Goal: Transaction & Acquisition: Purchase product/service

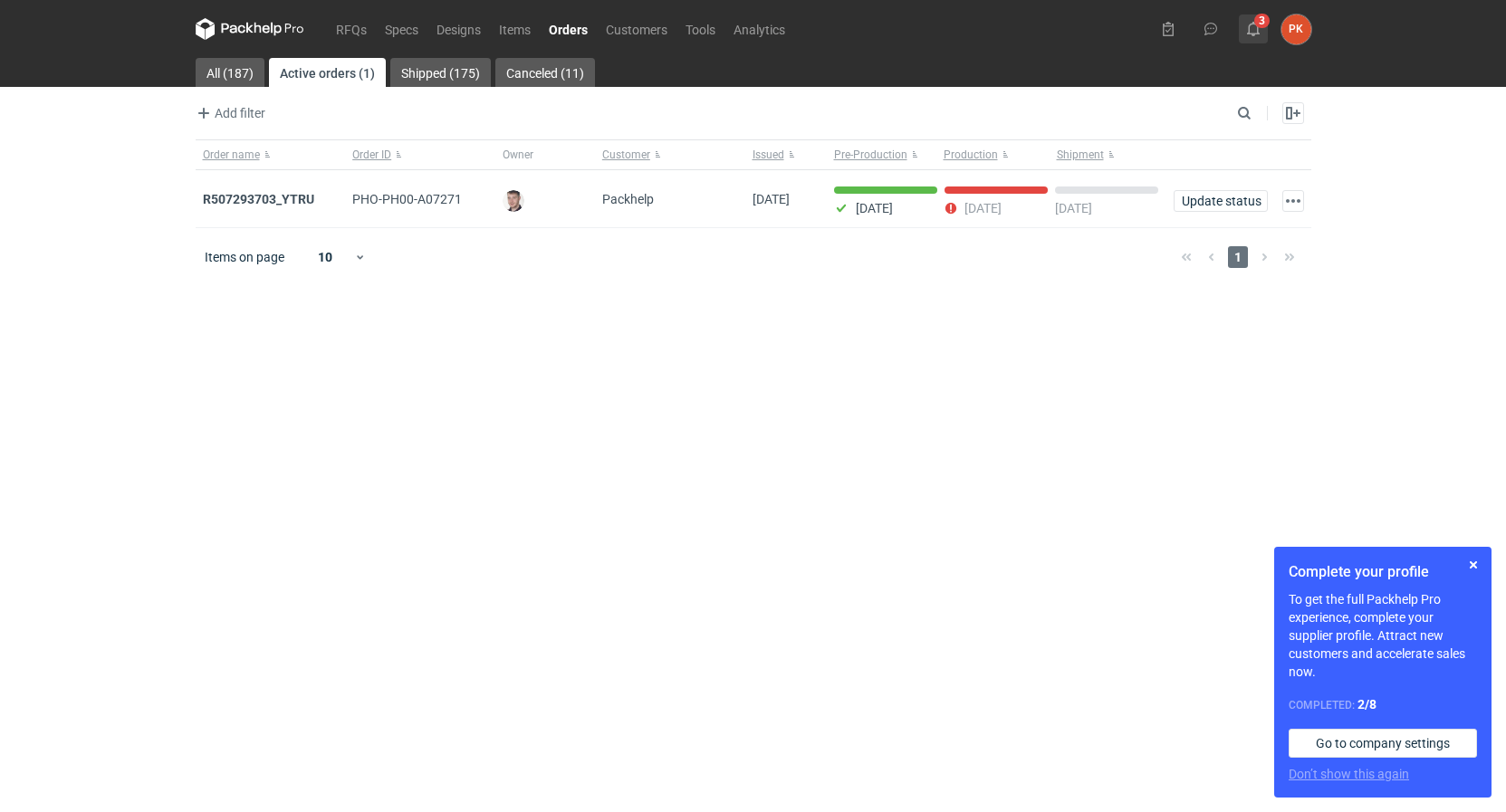
click at [1258, 32] on use at bounding box center [1253, 29] width 13 height 15
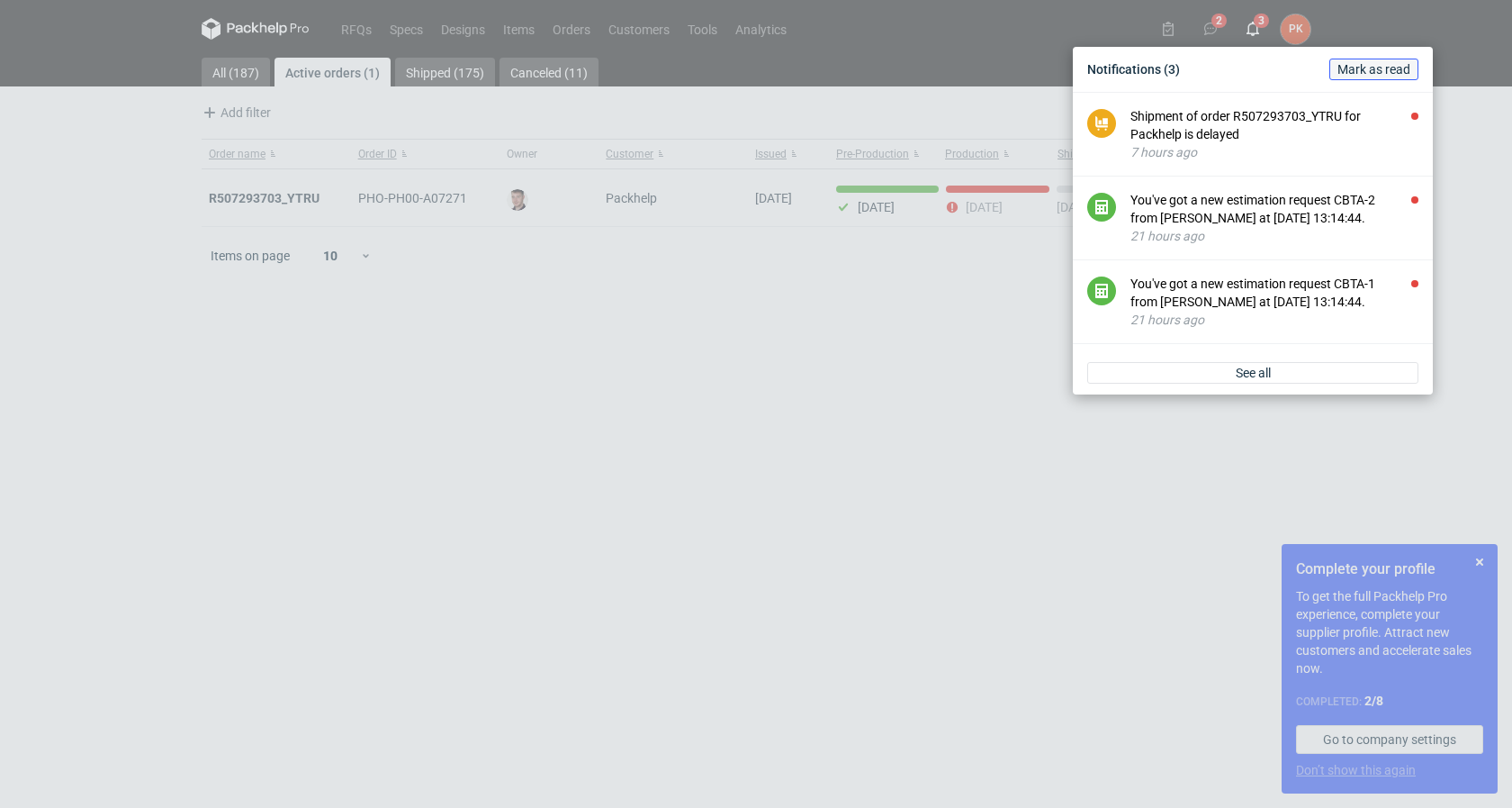
click at [1370, 67] on span "Mark as read" at bounding box center [1374, 69] width 73 height 13
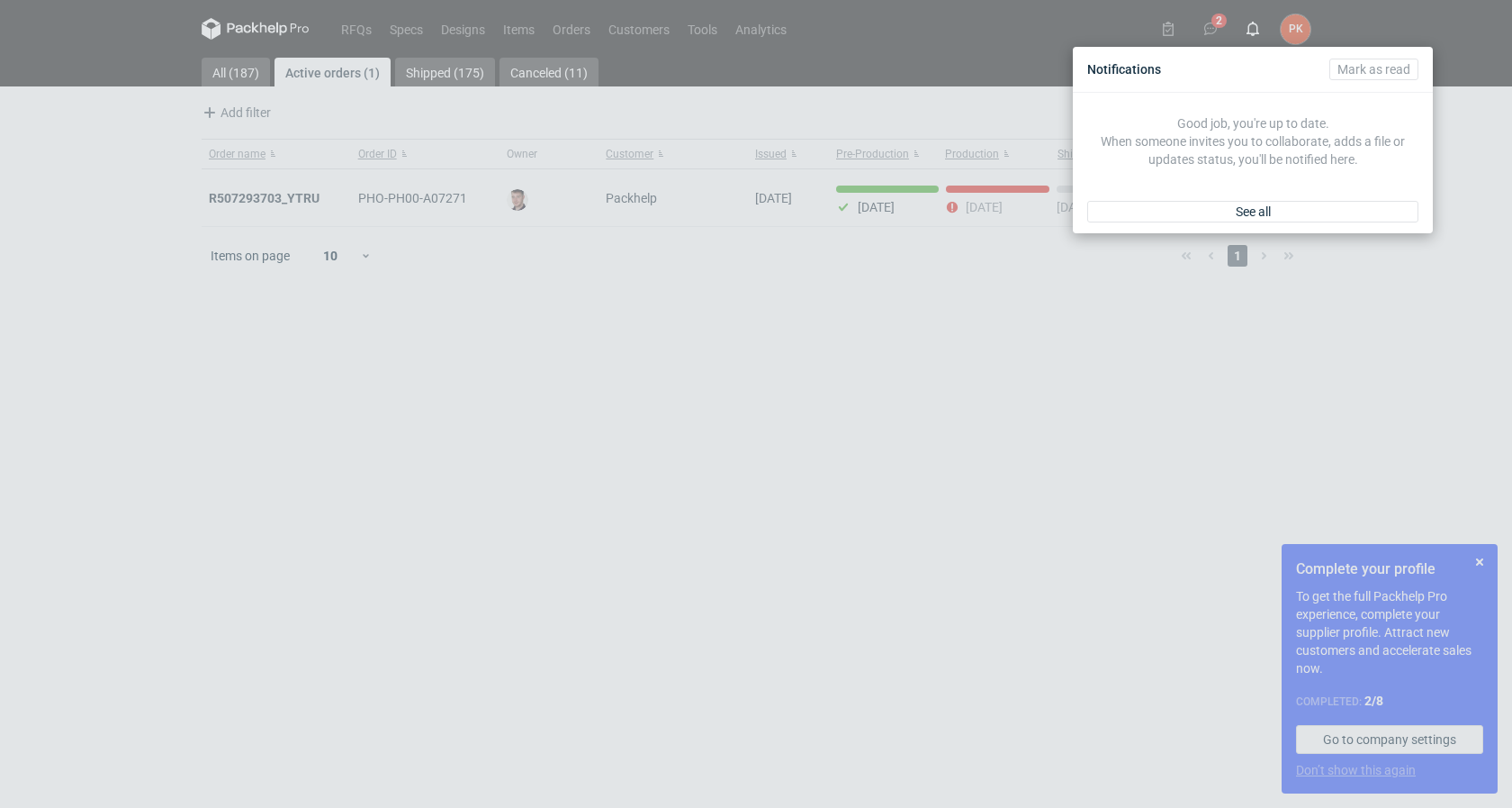
drag, startPoint x: 165, startPoint y: 402, endPoint x: 174, endPoint y: 29, distance: 373.1
click at [166, 394] on div "Notifications [PERSON_NAME] as read Good job, you're up to date. When someone i…" at bounding box center [756, 404] width 1512 height 808
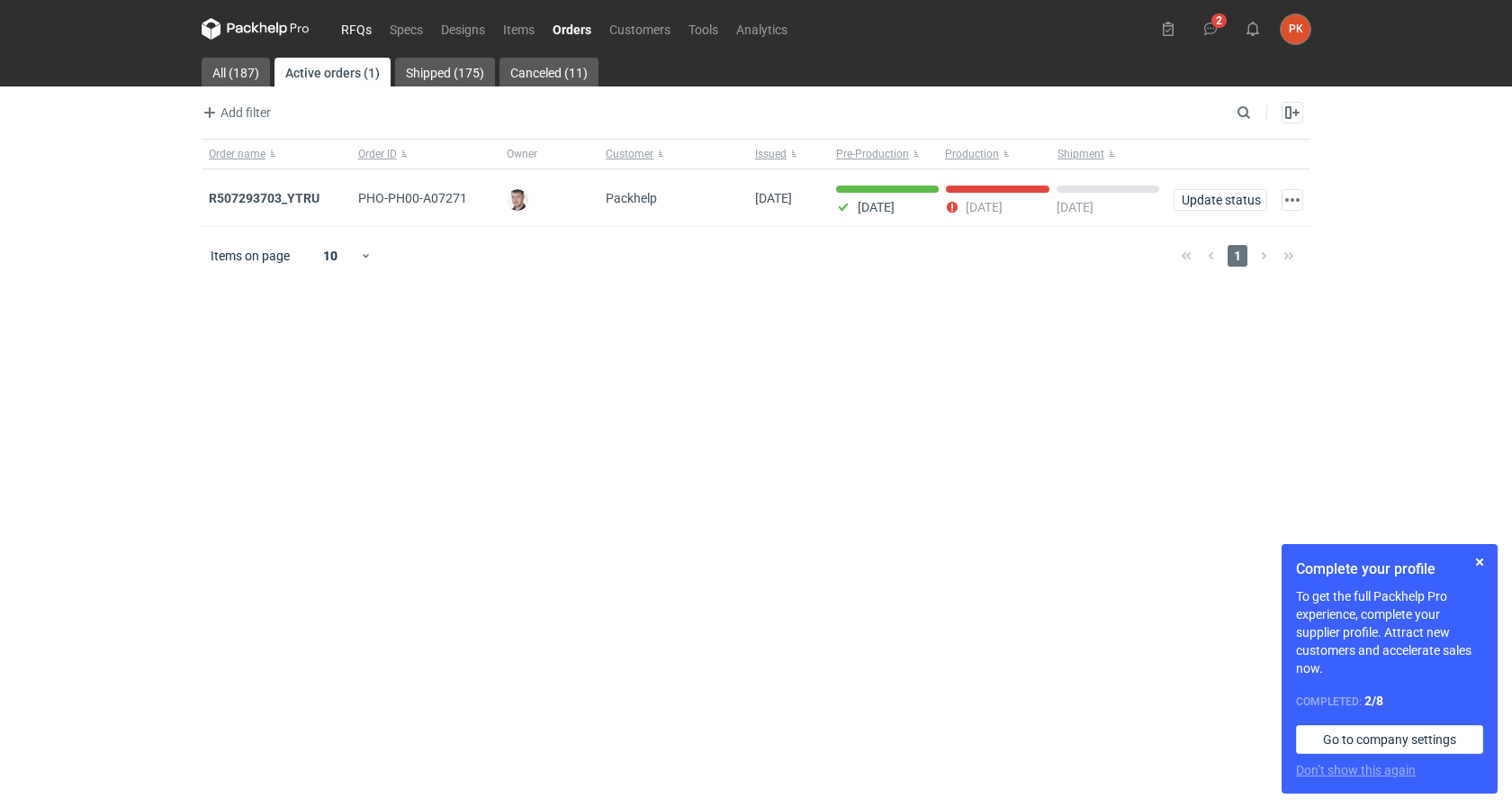
click at [361, 34] on link "RFQs" at bounding box center [356, 29] width 48 height 22
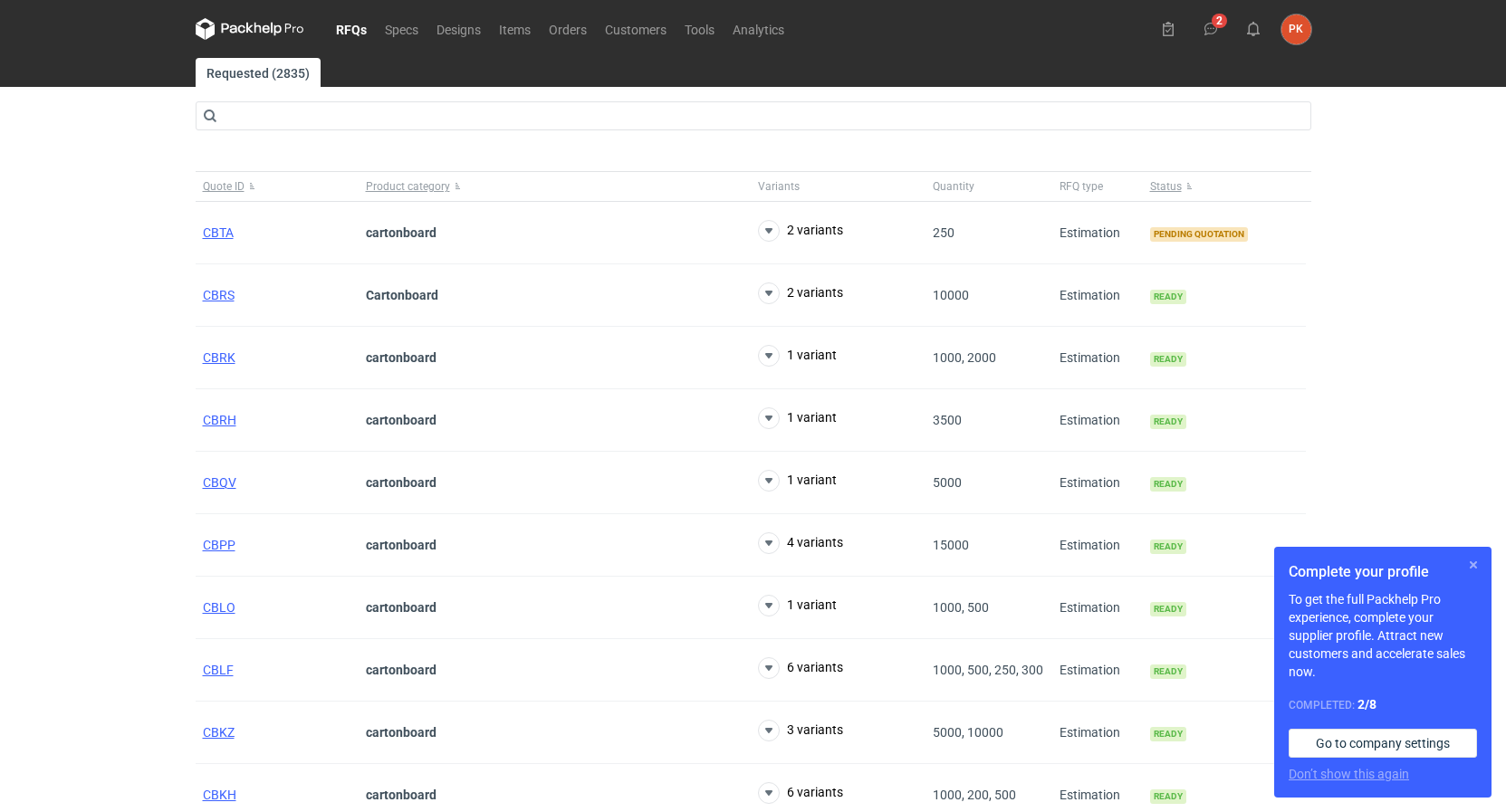
drag, startPoint x: 1477, startPoint y: 559, endPoint x: 1458, endPoint y: 548, distance: 22.0
click at [1475, 559] on button "button" at bounding box center [1473, 565] width 22 height 22
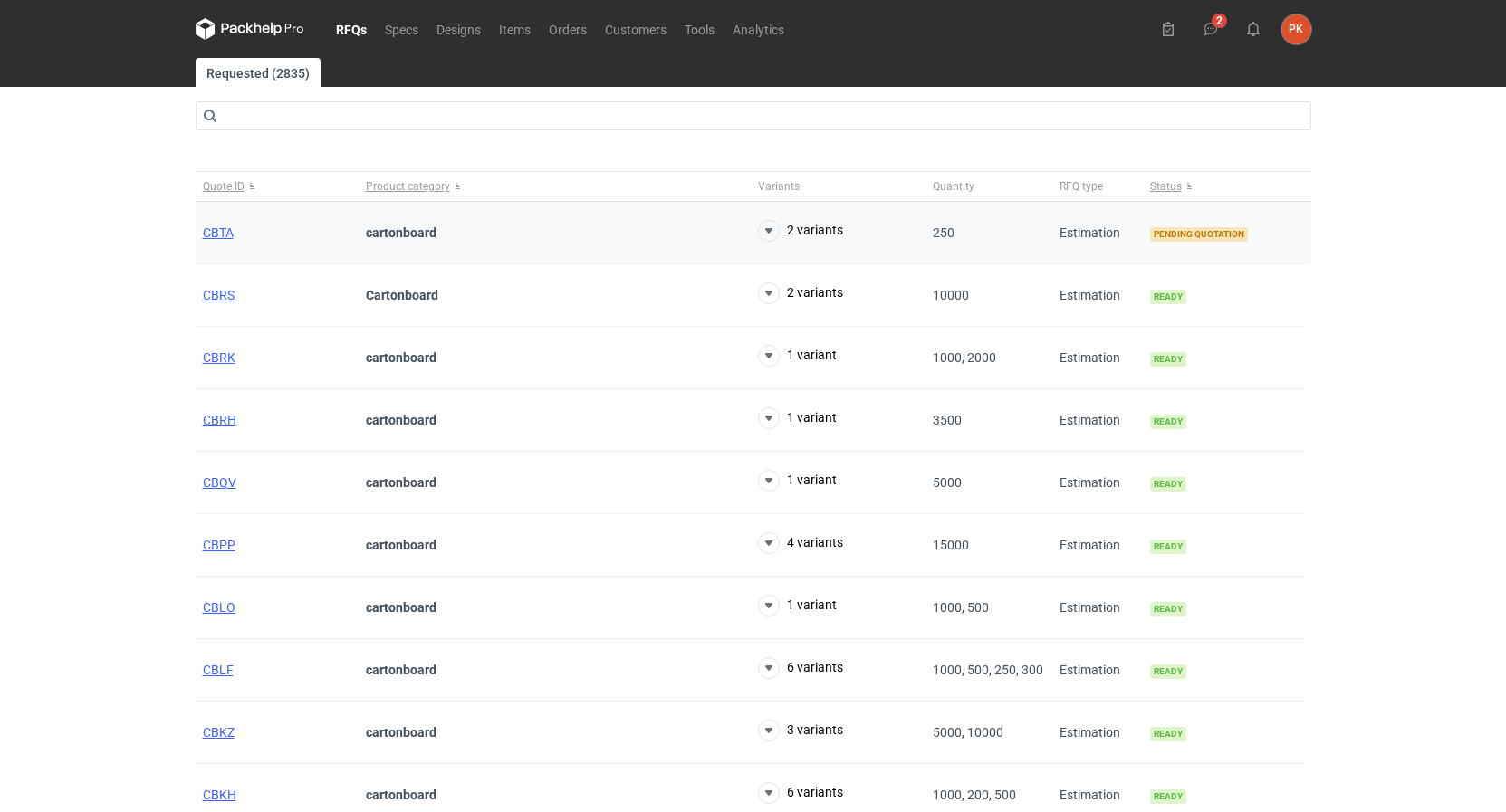
click at [218, 242] on div "CBTA" at bounding box center [277, 232] width 163 height 62
click at [217, 239] on div "CBTA" at bounding box center [277, 232] width 163 height 62
click at [179, 320] on div "RFQs Specs Designs Items Orders Customers Tools Analytics 2 PK [PERSON_NAME] [E…" at bounding box center [753, 406] width 1506 height 812
click at [210, 235] on span "CBTA" at bounding box center [218, 232] width 31 height 15
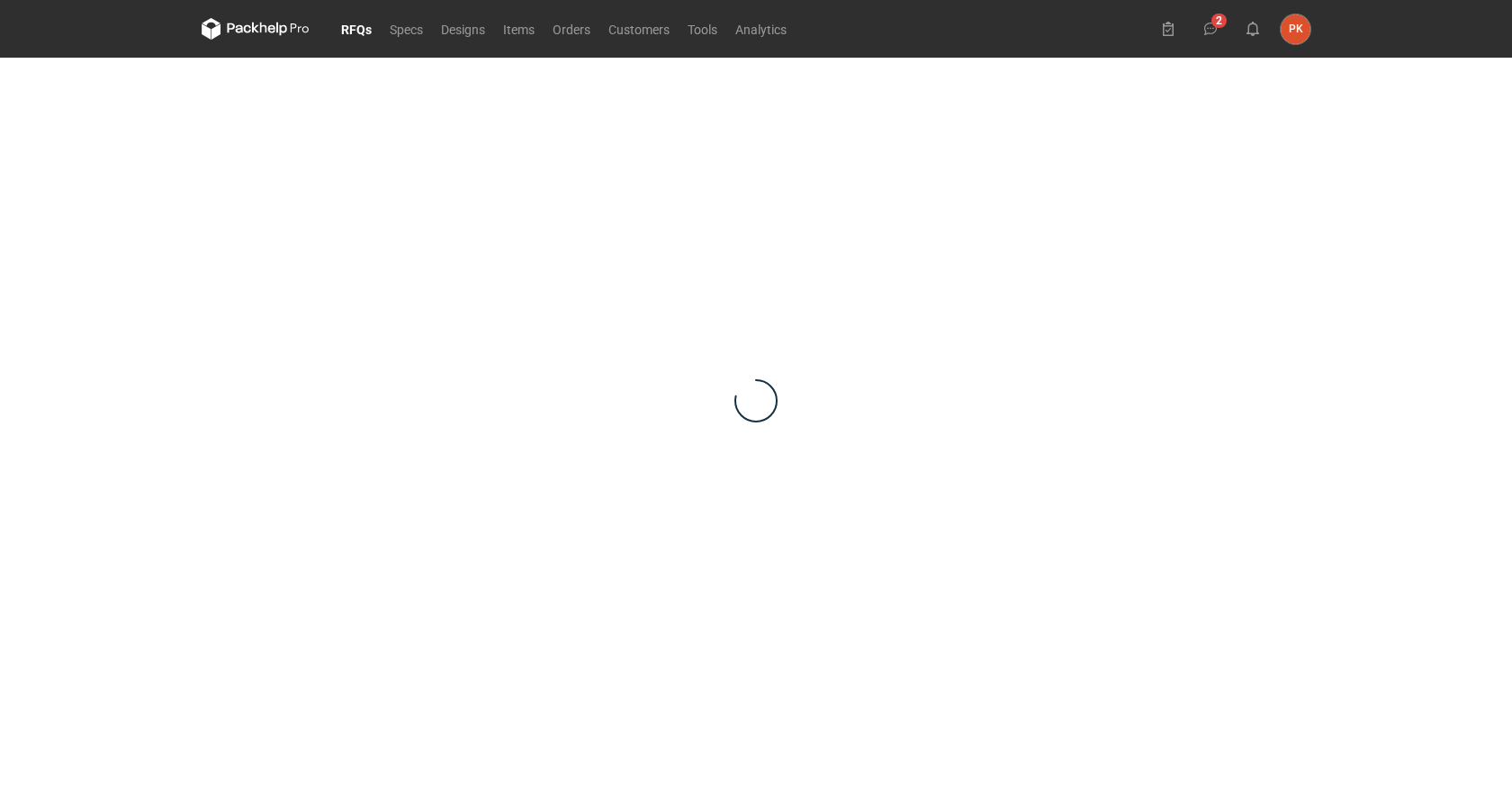
click at [64, 344] on div "RFQs Specs Designs Items Orders Customers Tools Analytics 2 PK [PERSON_NAME] [E…" at bounding box center [756, 404] width 1512 height 808
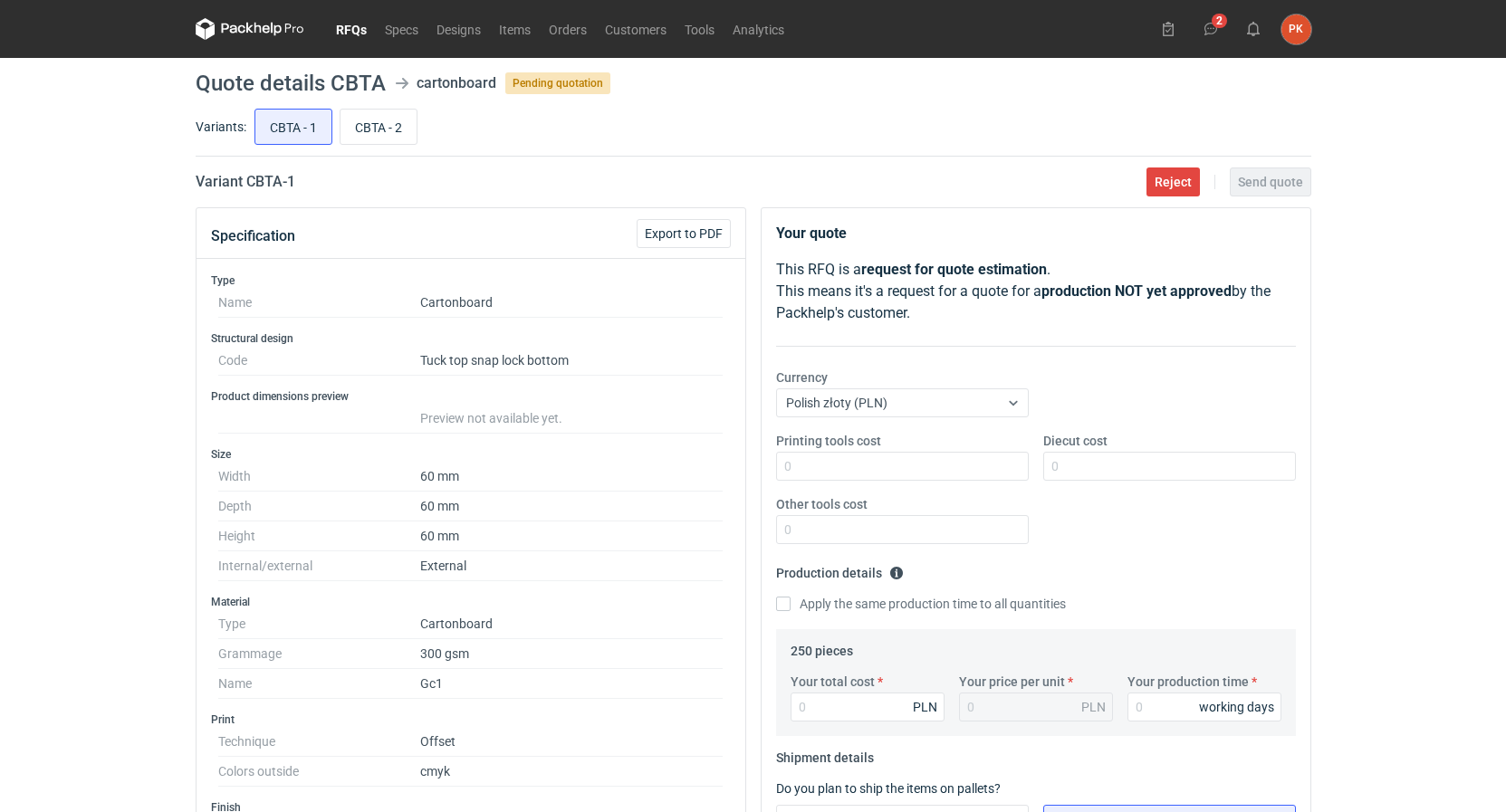
click at [9, 479] on div "RFQs Specs Designs Items Orders Customers Tools Analytics 2 PK [PERSON_NAME] [E…" at bounding box center [753, 406] width 1506 height 812
click at [356, 27] on link "RFQs" at bounding box center [350, 29] width 48 height 22
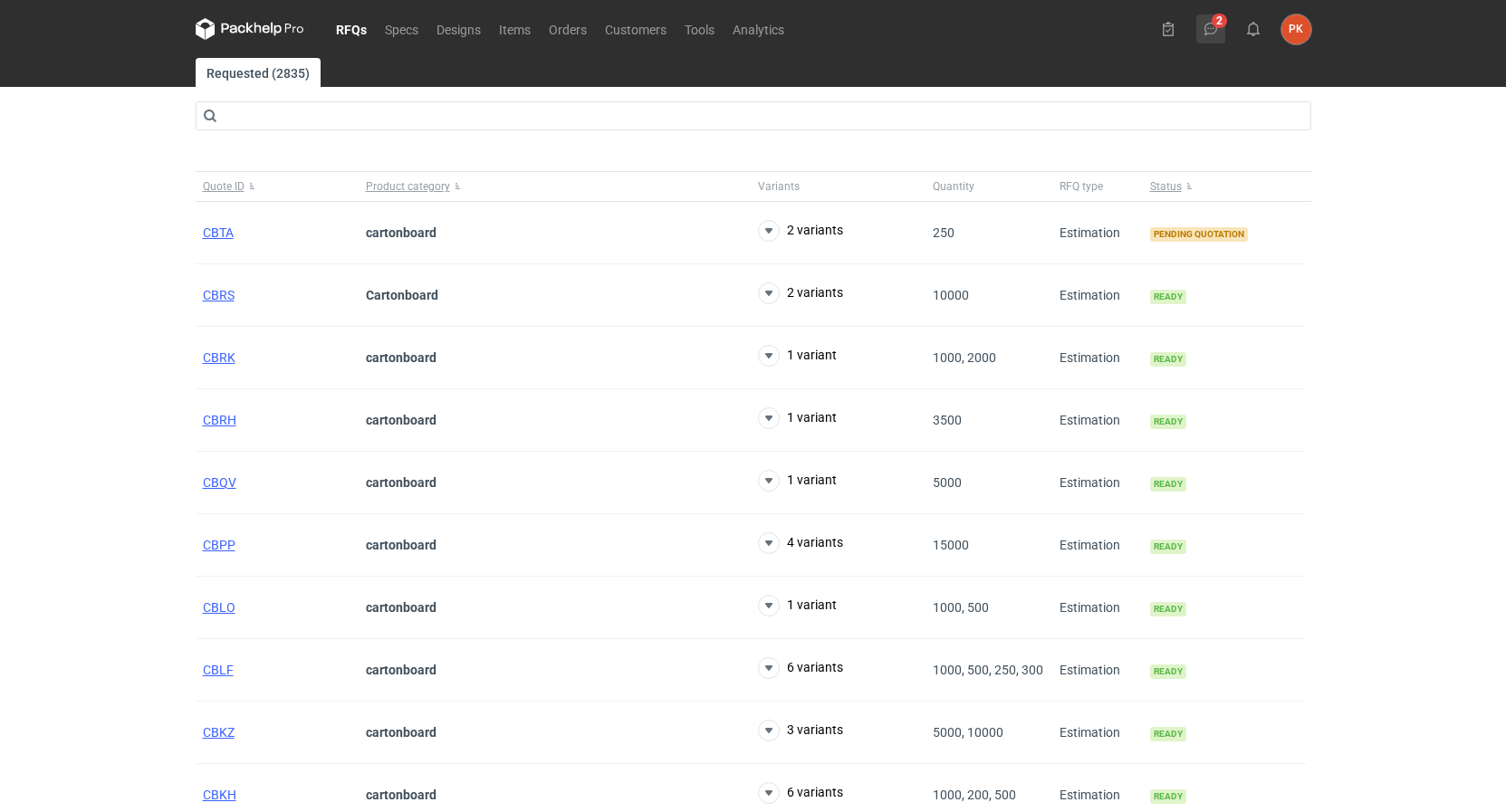
click at [1210, 23] on use at bounding box center [1210, 29] width 13 height 13
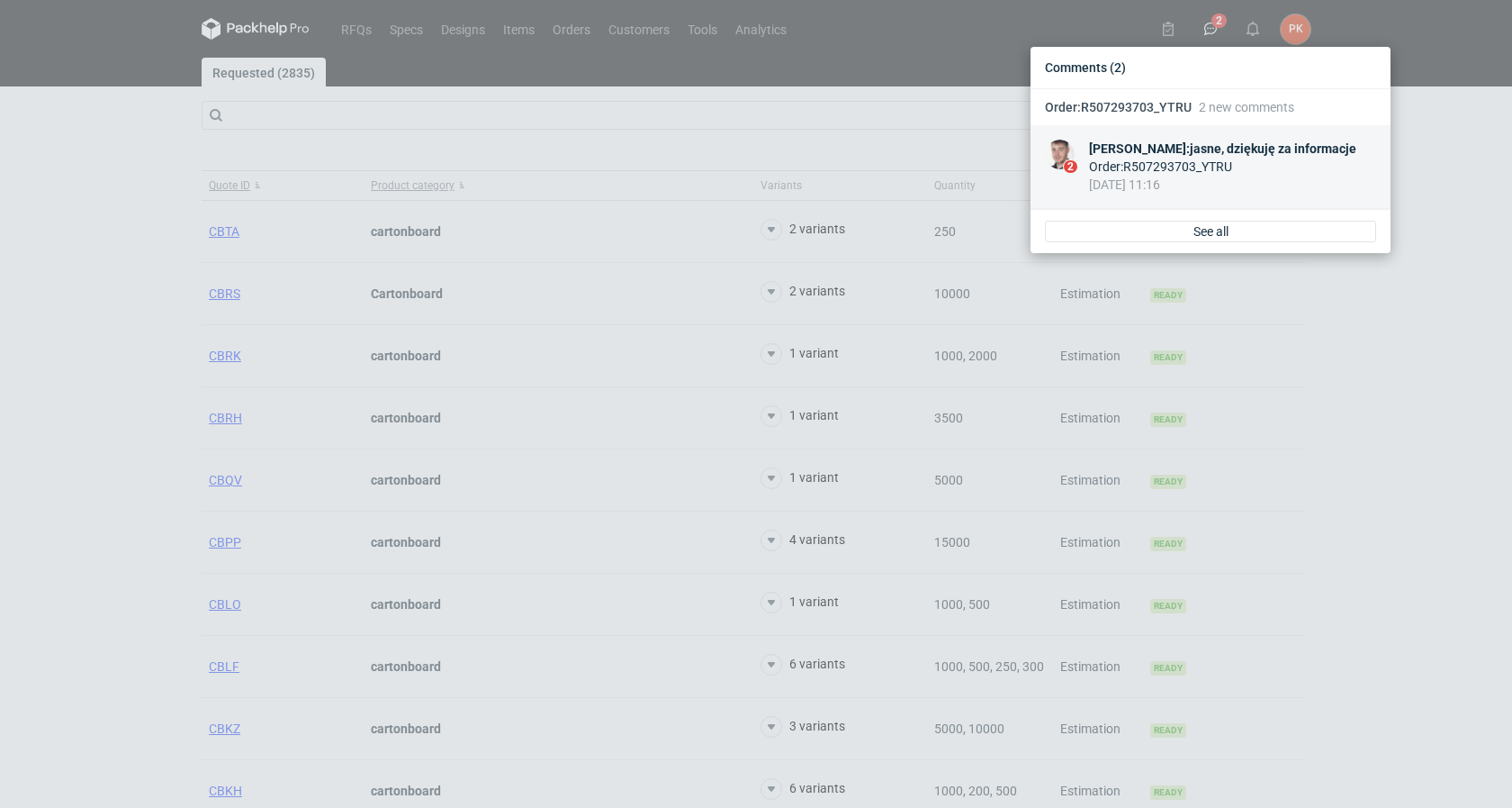
click at [1301, 164] on div "Order : R507293703_YTRU" at bounding box center [1223, 166] width 268 height 18
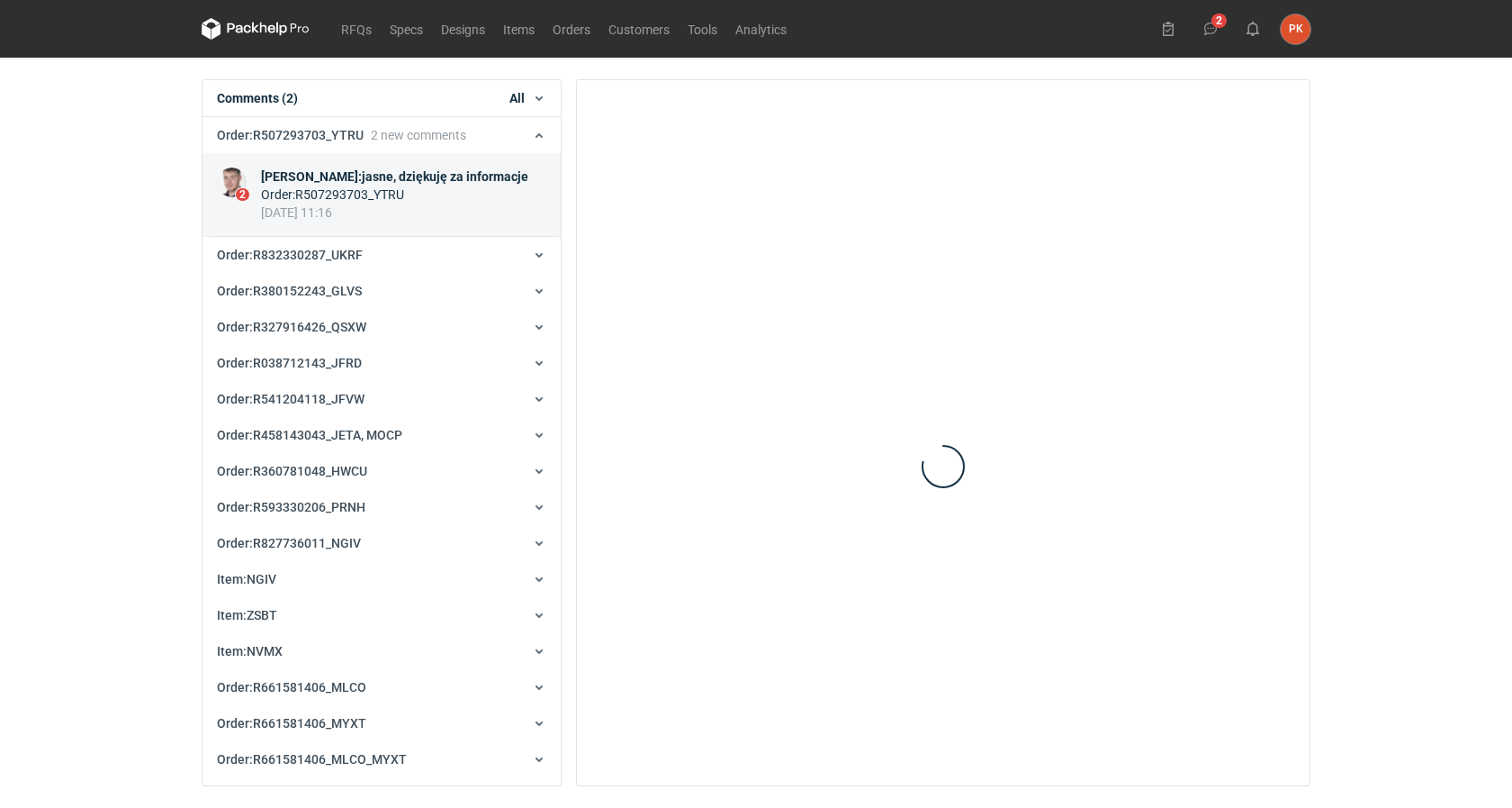
scroll to position [36, 0]
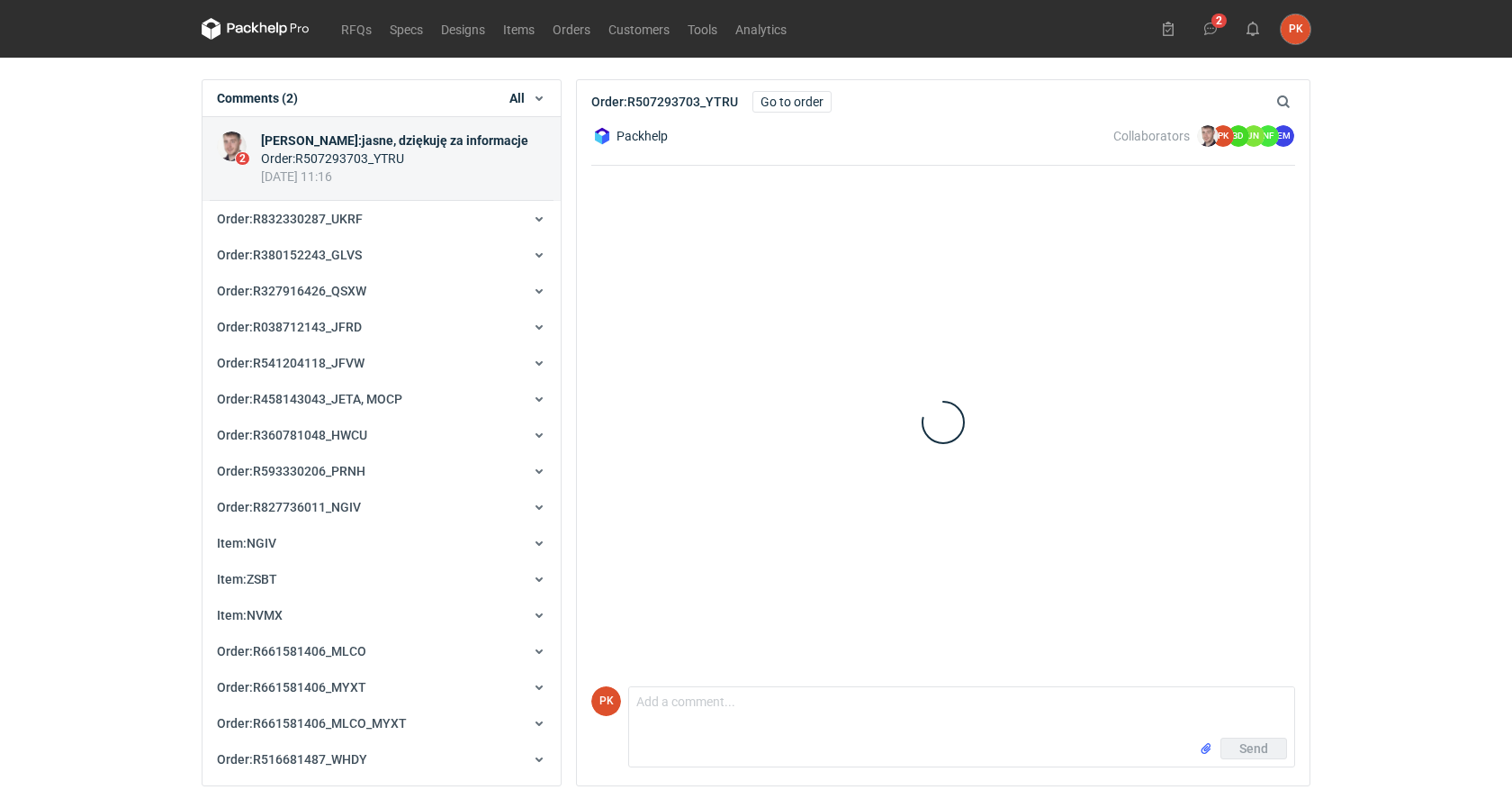
click at [28, 251] on div "RFQs Specs Designs Items Orders Customers Tools Analytics 2 PK [PERSON_NAME] [E…" at bounding box center [756, 404] width 1512 height 808
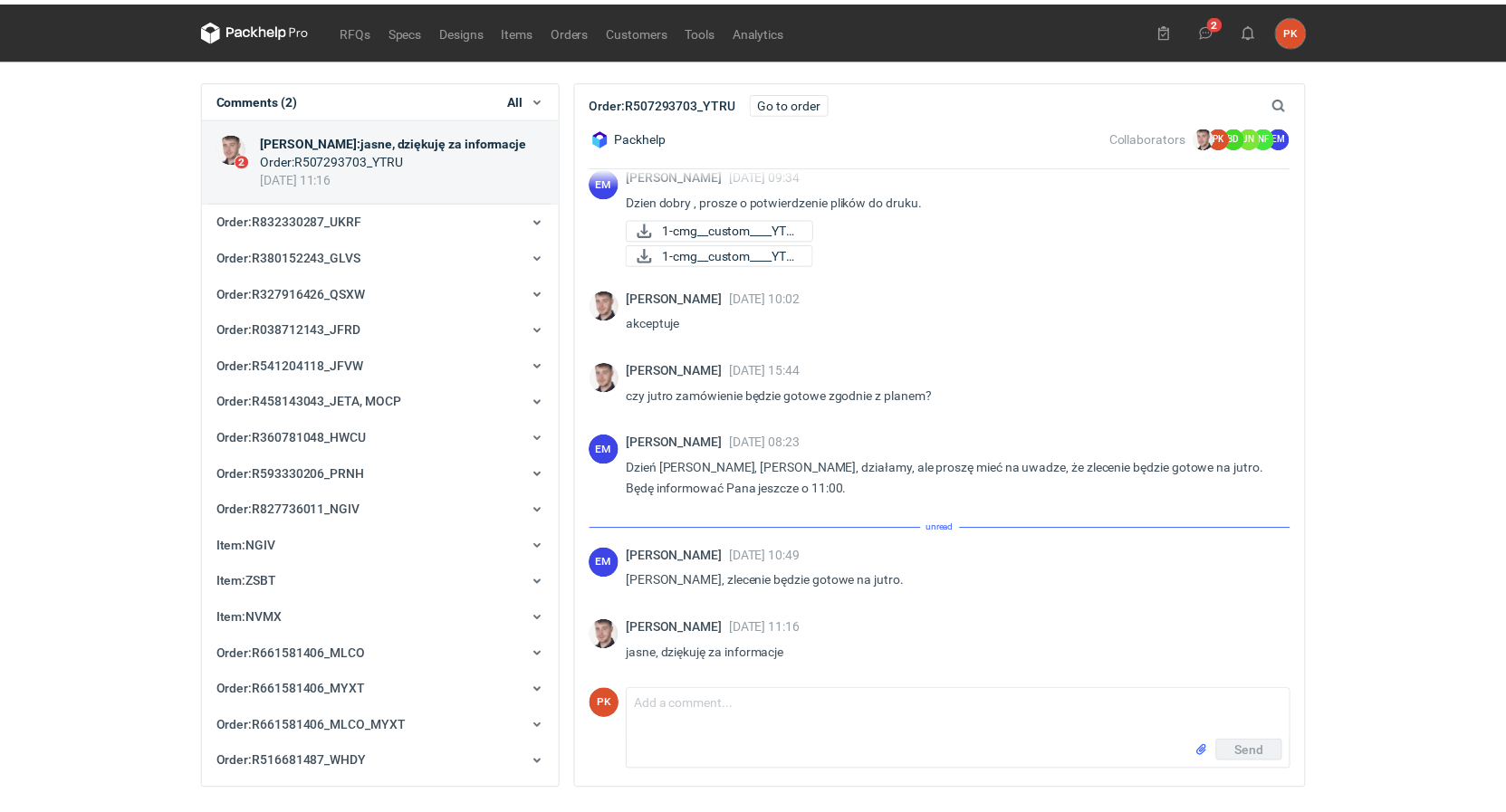
scroll to position [90, 0]
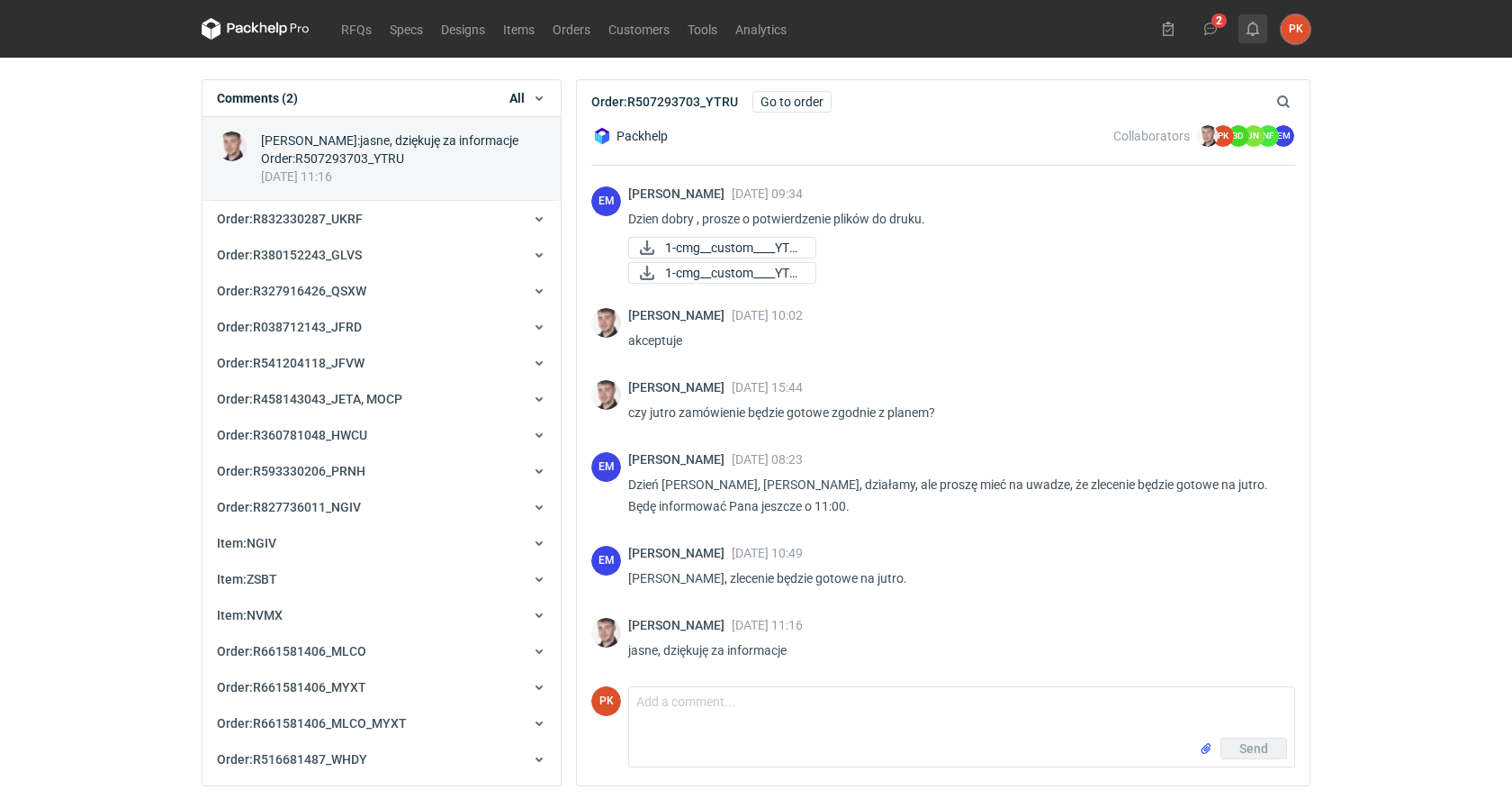
click at [1255, 31] on icon at bounding box center [1252, 29] width 15 height 15
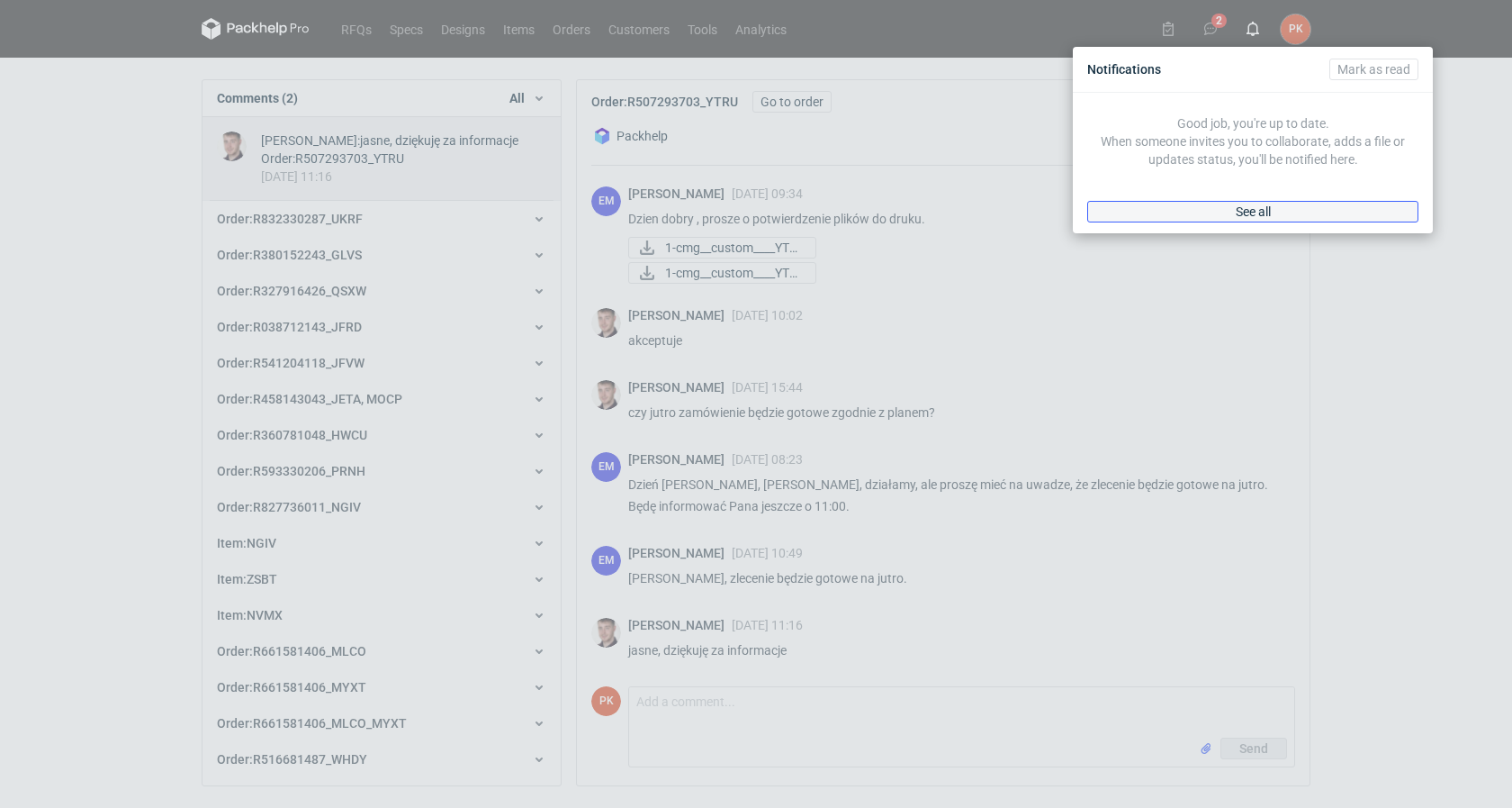
click at [1322, 214] on link "See all" at bounding box center [1252, 212] width 332 height 22
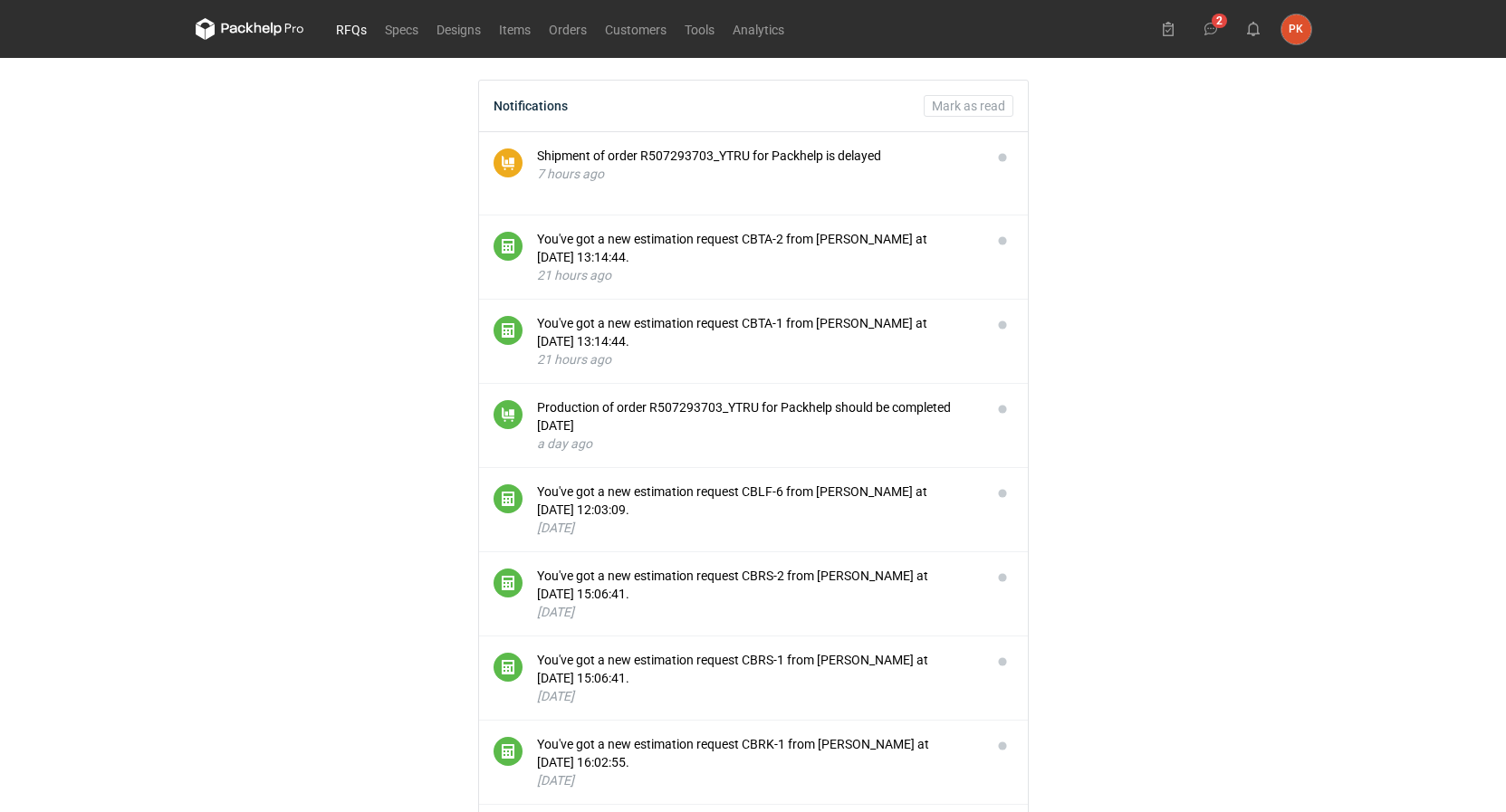
click at [350, 35] on link "RFQs" at bounding box center [350, 29] width 48 height 22
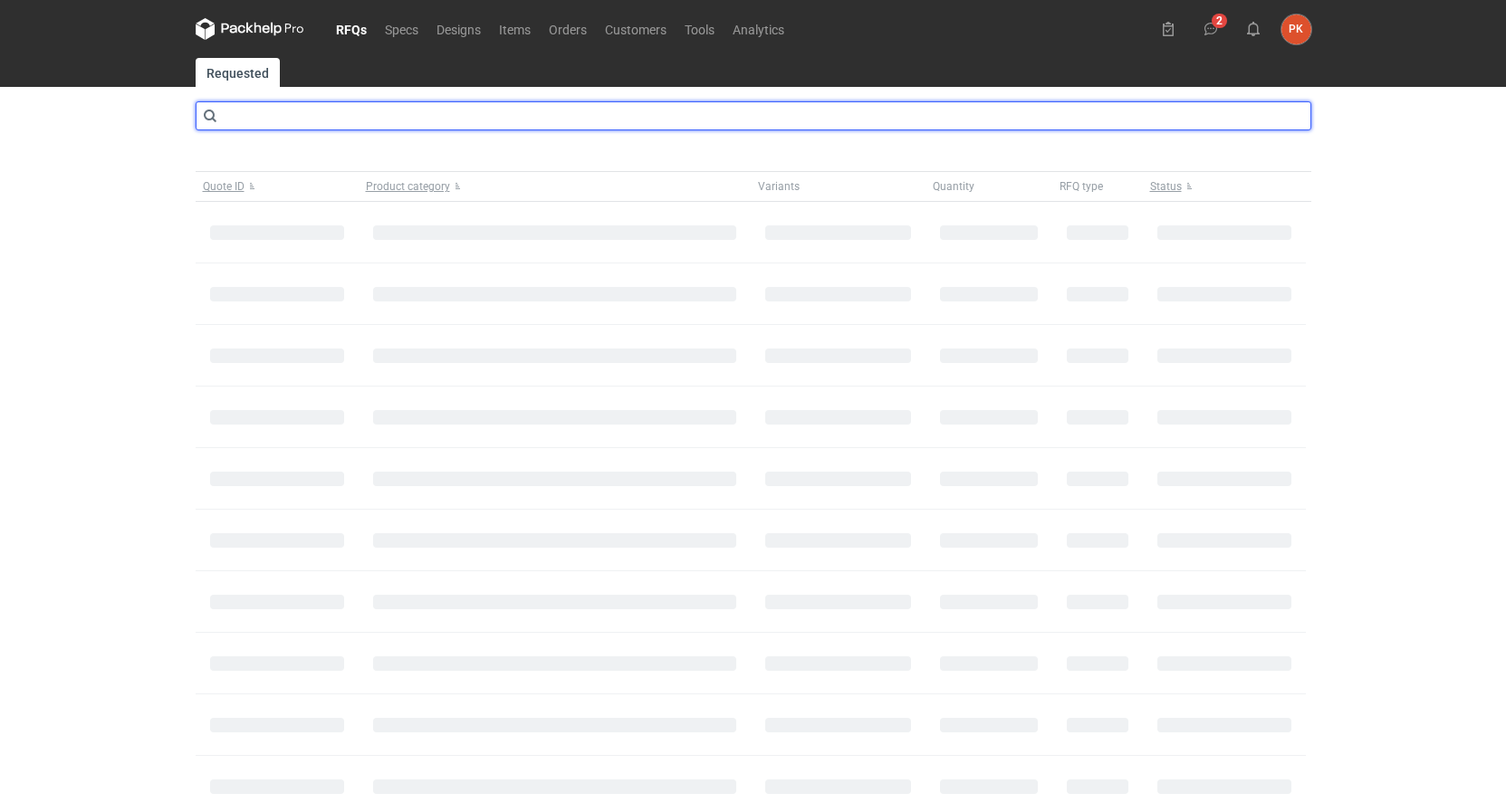
click at [327, 125] on input "text" at bounding box center [753, 115] width 1115 height 29
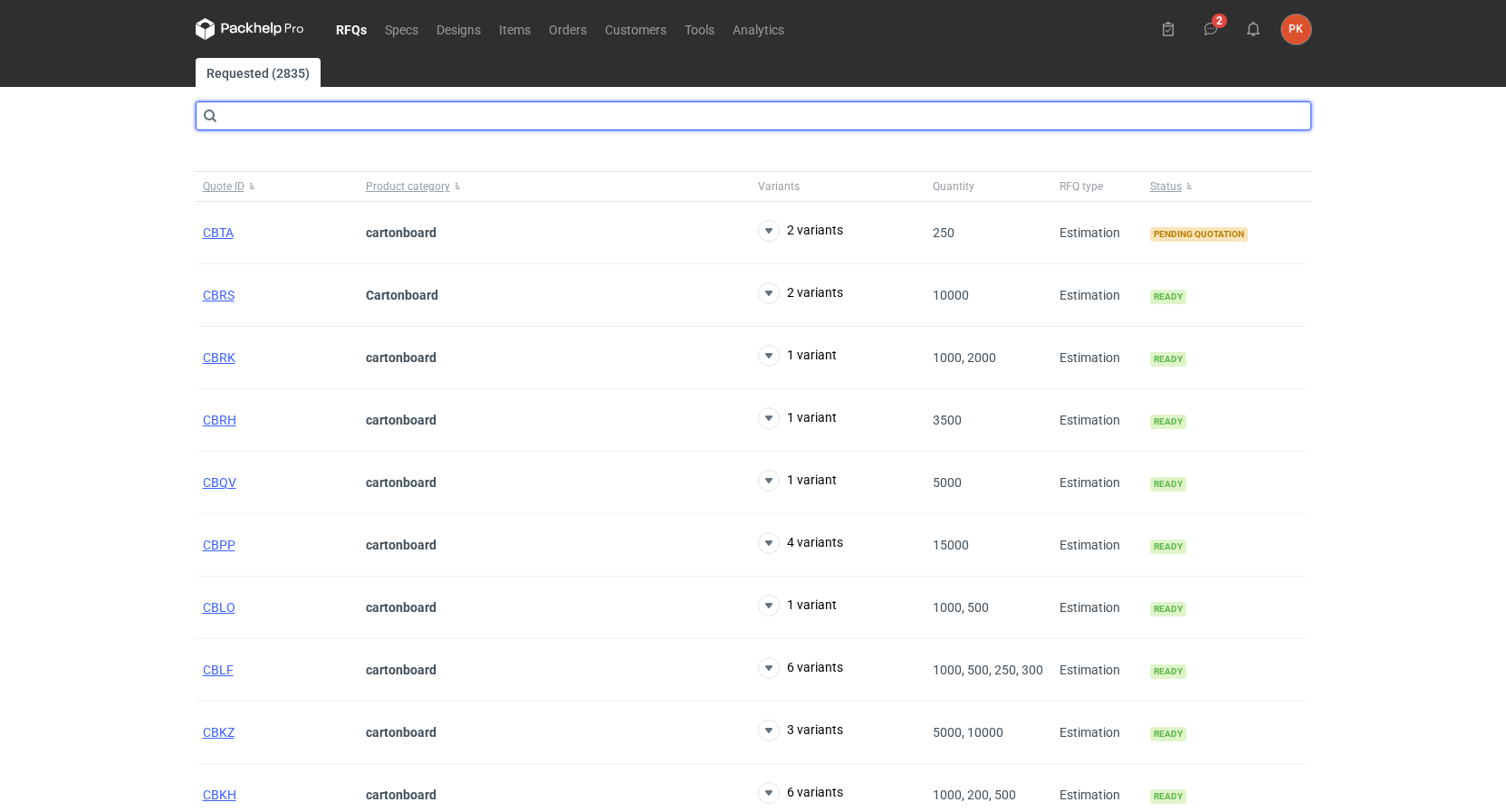
click at [327, 125] on input "text" at bounding box center [753, 115] width 1115 height 29
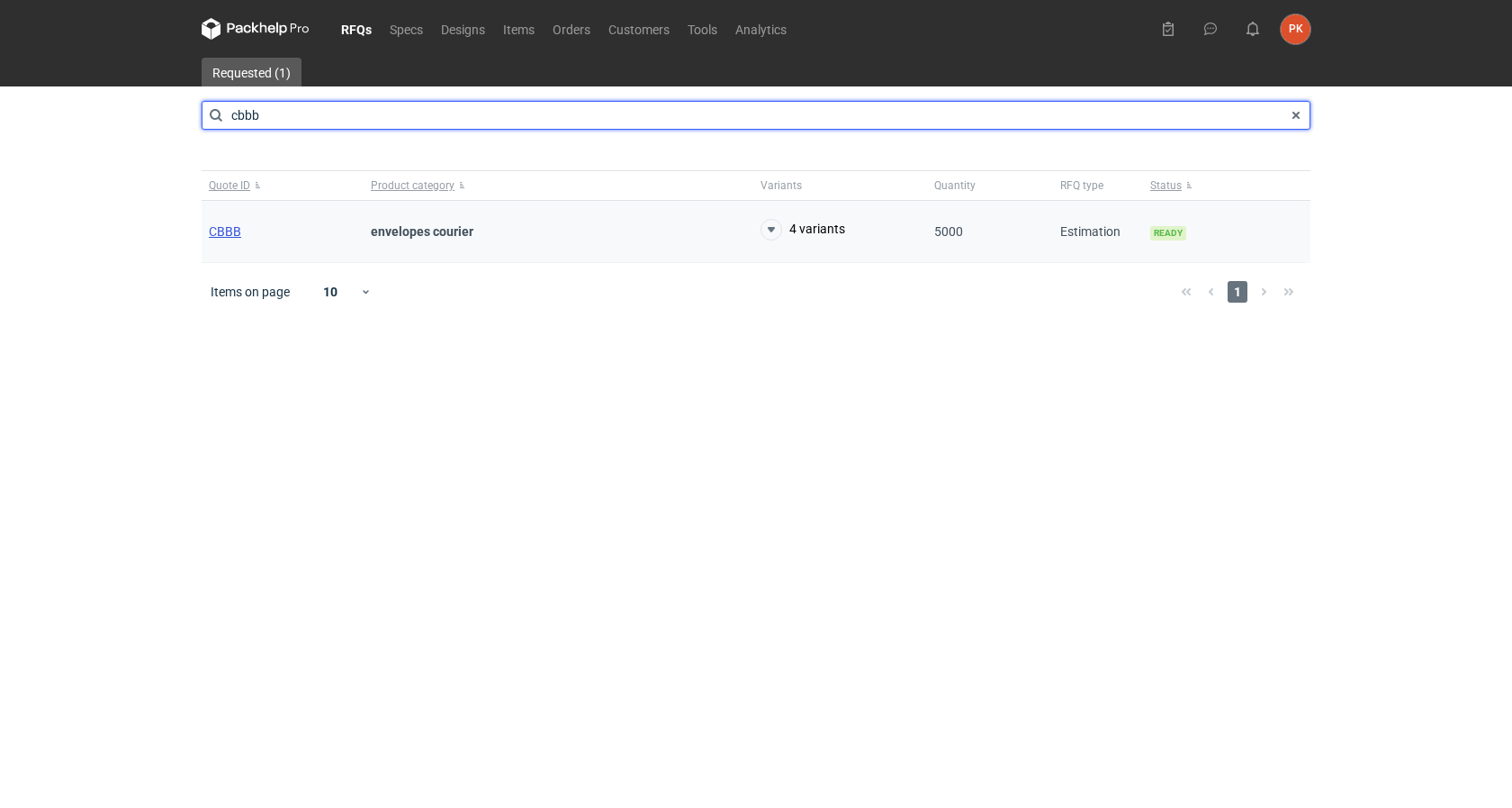
type input "cbbb"
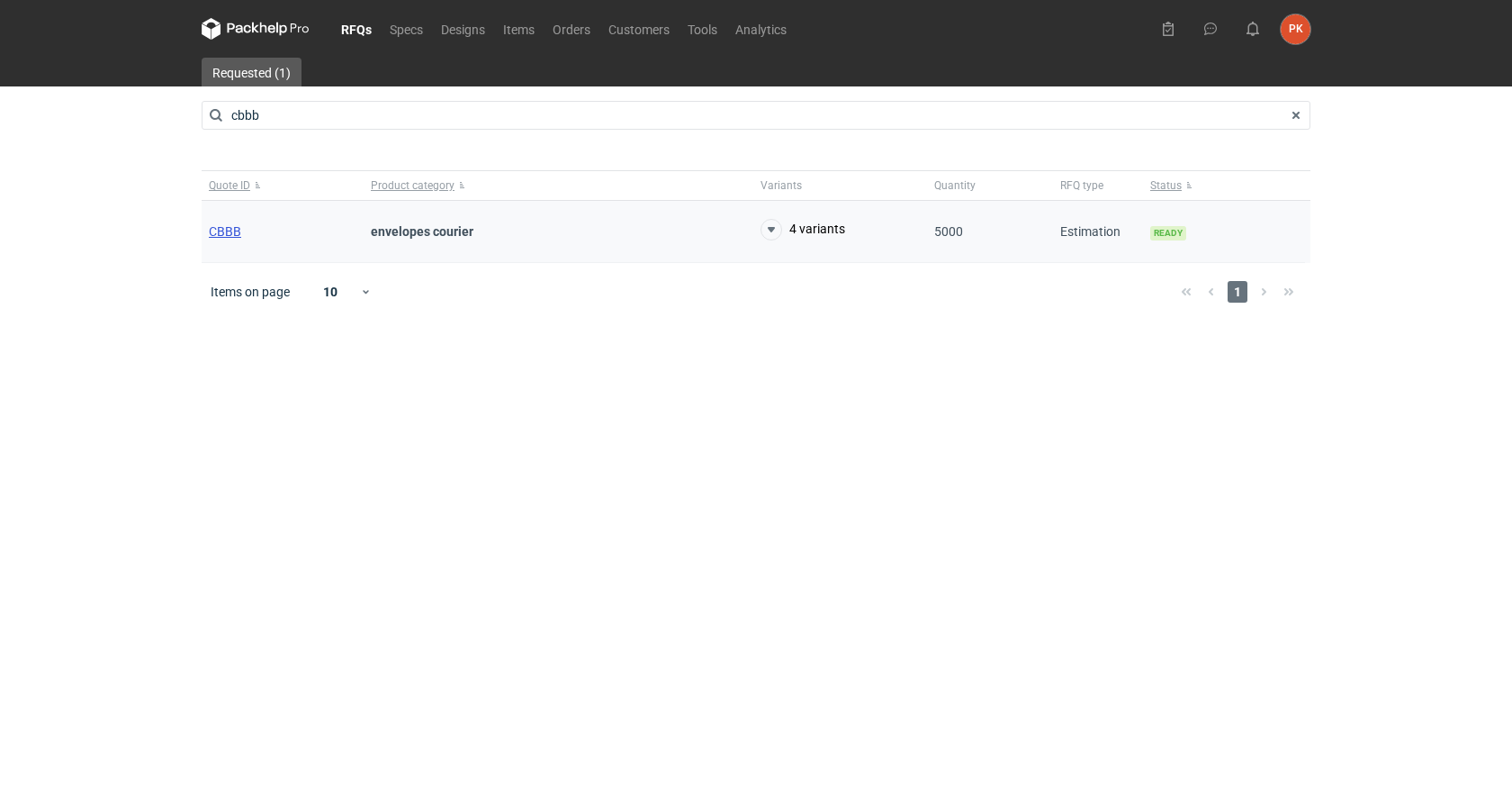
click at [225, 229] on span "CBBB" at bounding box center [224, 231] width 32 height 15
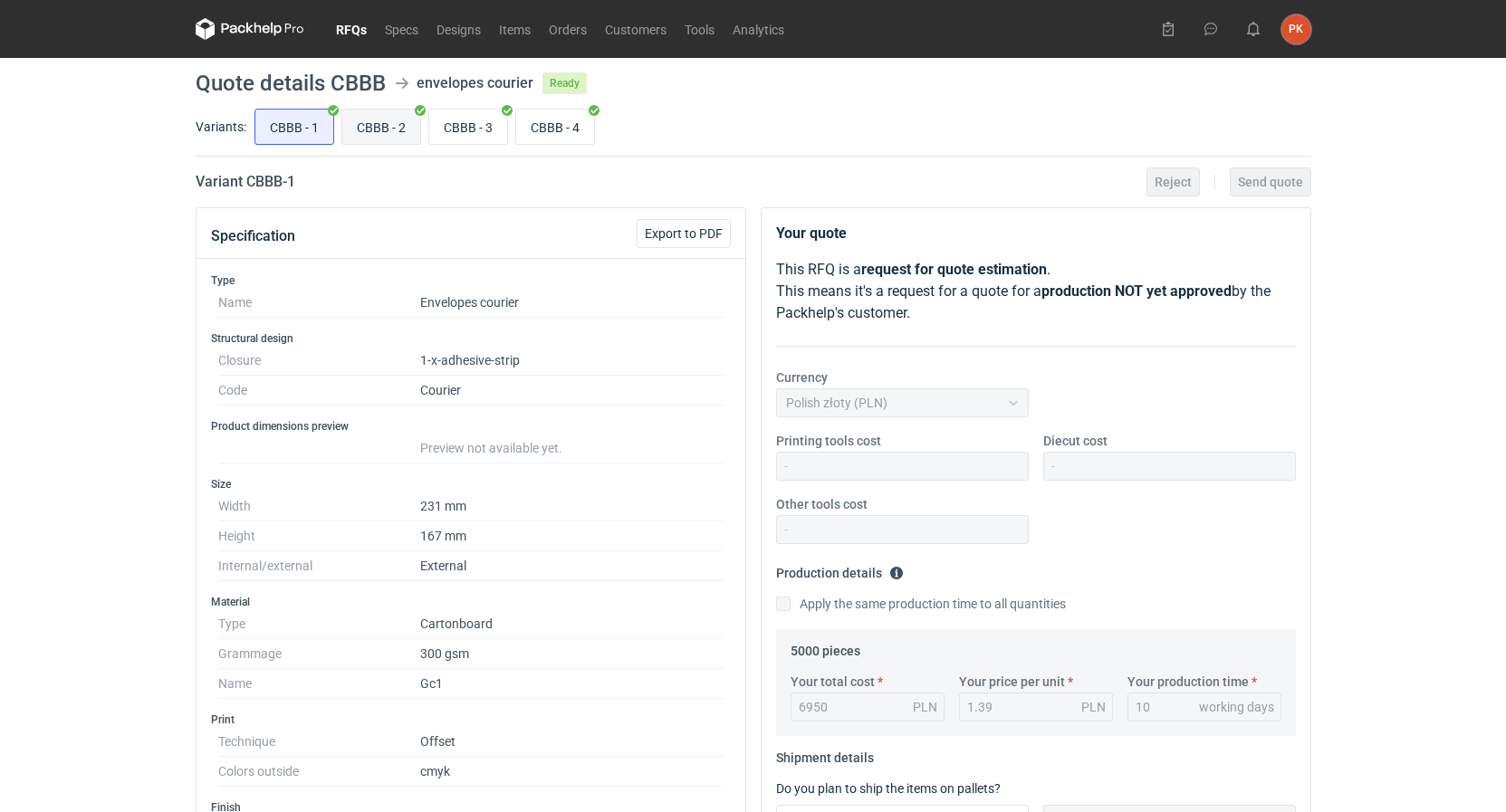
click at [377, 123] on input "CBBB - 2" at bounding box center [381, 127] width 78 height 35
radio input "true"
click at [575, 121] on input "CBBB - 4" at bounding box center [555, 127] width 78 height 35
radio input "true"
click at [400, 131] on input "CBBB - 2" at bounding box center [381, 127] width 78 height 35
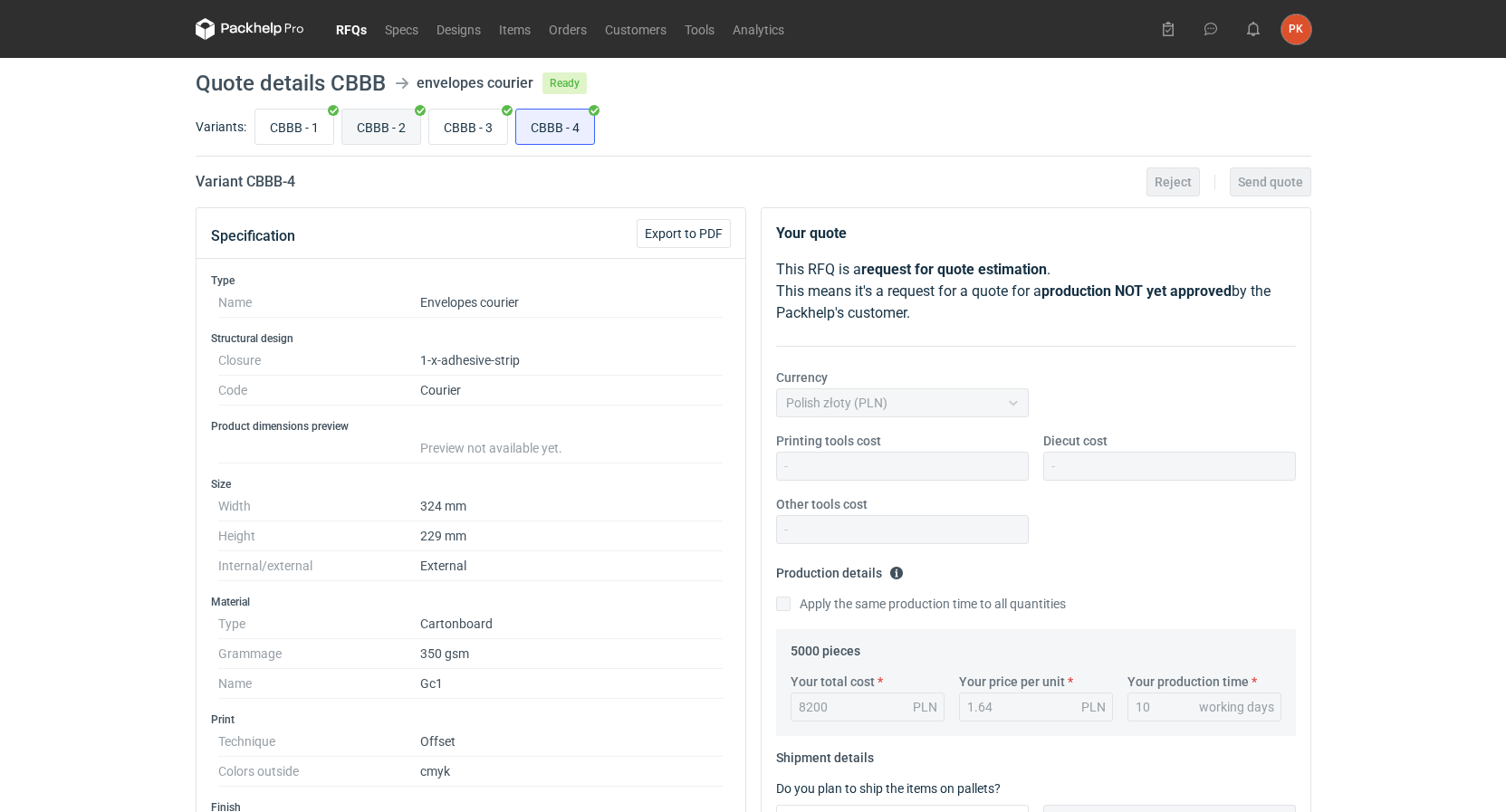
radio input "true"
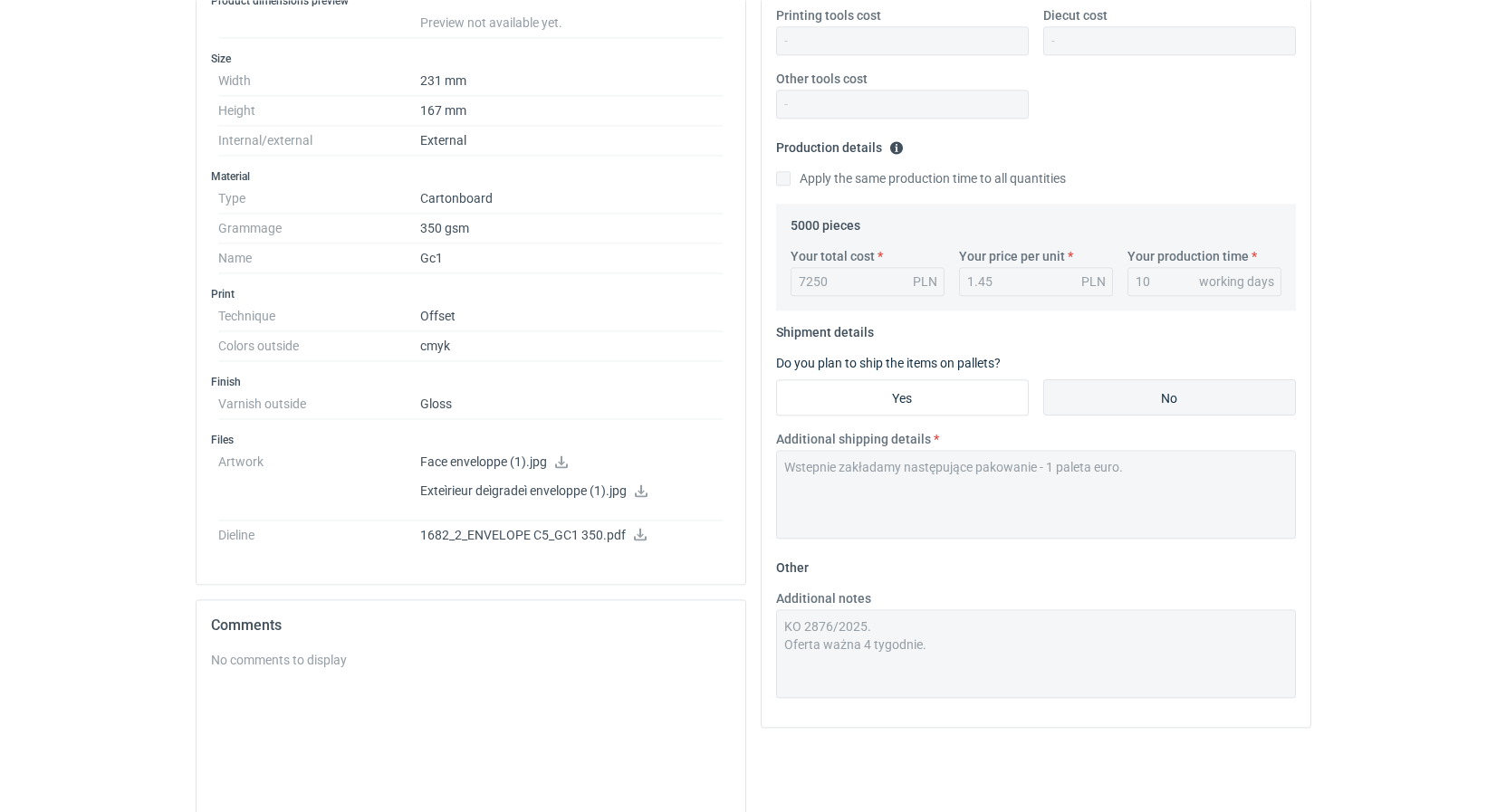
scroll to position [462, 0]
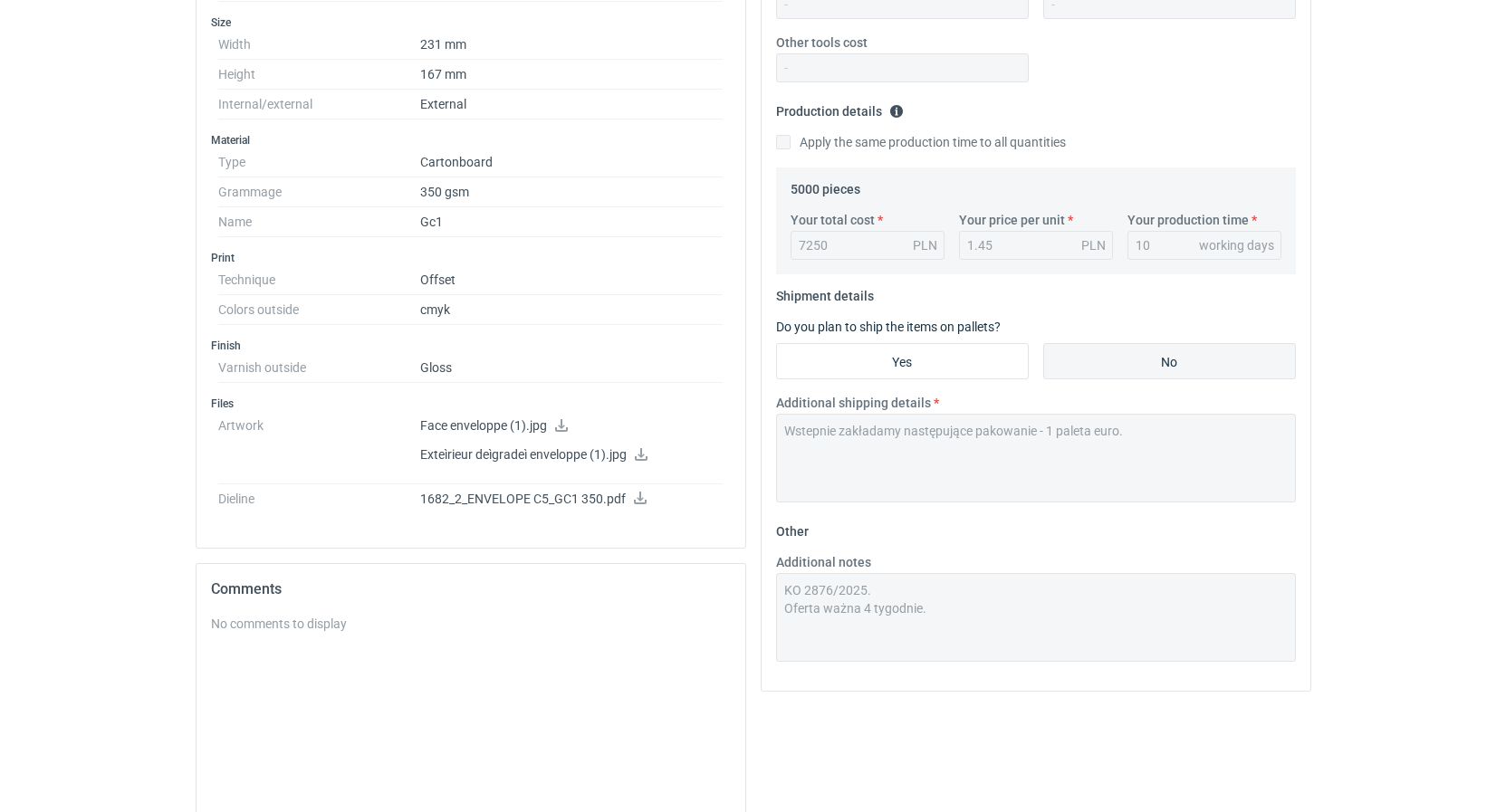
click at [554, 425] on p "Face enveloppe (1).jpg" at bounding box center [572, 426] width 304 height 16
click at [566, 424] on icon at bounding box center [561, 425] width 15 height 13
click at [639, 457] on icon at bounding box center [640, 454] width 15 height 13
